Goal: Book appointment/travel/reservation

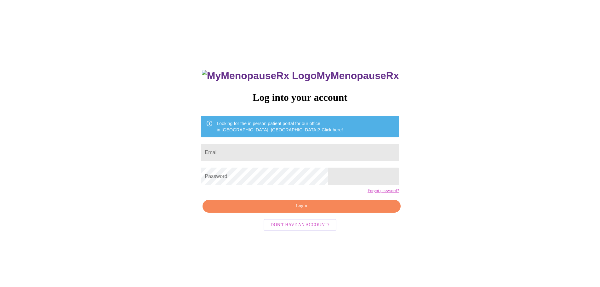
click at [266, 152] on input "Email" at bounding box center [300, 153] width 198 height 18
type input "kaocm18@gmail.com"
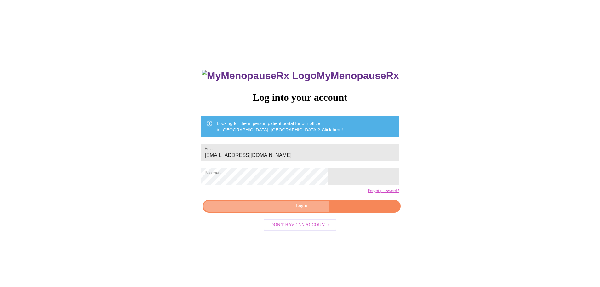
click at [289, 210] on span "Login" at bounding box center [301, 206] width 183 height 8
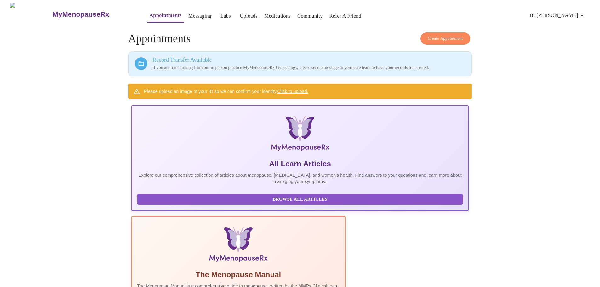
scroll to position [1, 0]
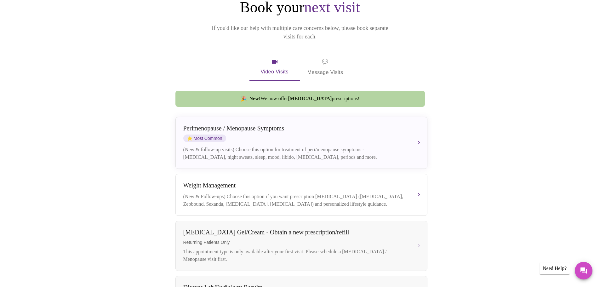
scroll to position [95, 0]
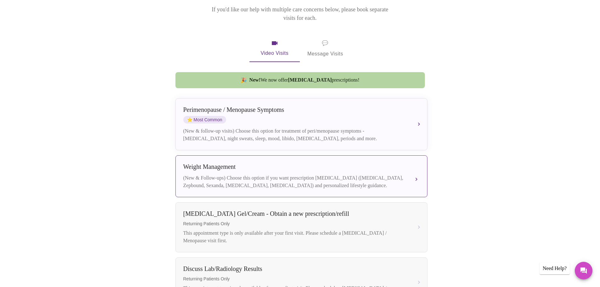
click at [405, 174] on div "(New & Follow-ups) Choose this option if you want prescription weight managemen…" at bounding box center [295, 181] width 224 height 15
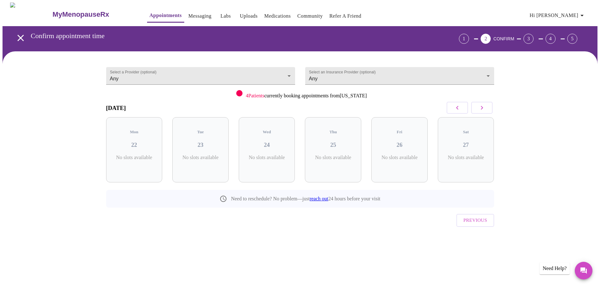
scroll to position [0, 0]
click at [202, 144] on div "Tue 23 6 Slots Left ( 50 Total)" at bounding box center [203, 149] width 56 height 65
